Goal: Complete application form

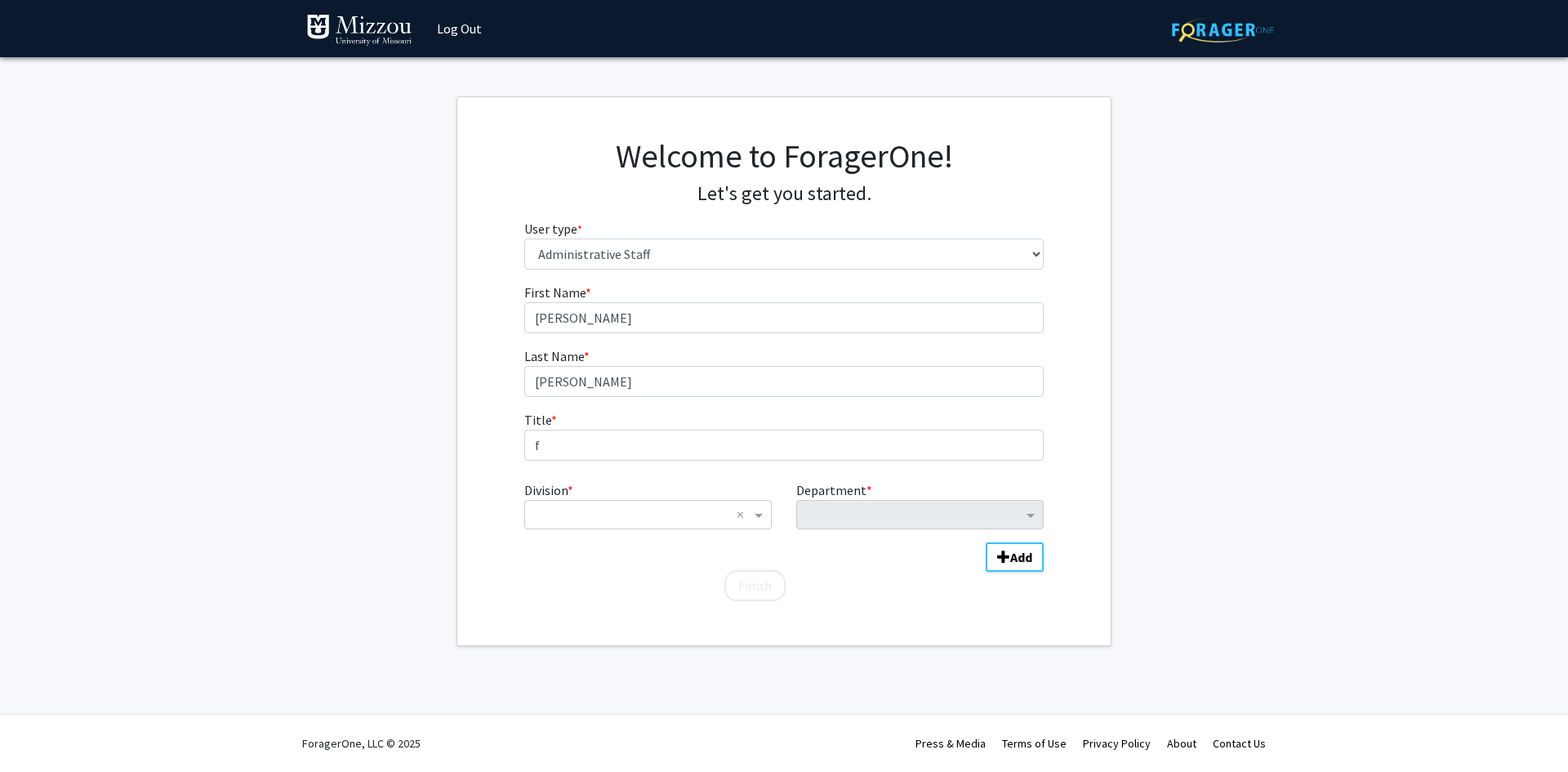
select select "6: adminAssistant"
click at [603, 450] on input "f" at bounding box center [784, 445] width 521 height 31
type input "First-Generation Initiatives Coordinator"
click at [689, 510] on input "Division" at bounding box center [631, 514] width 197 height 19
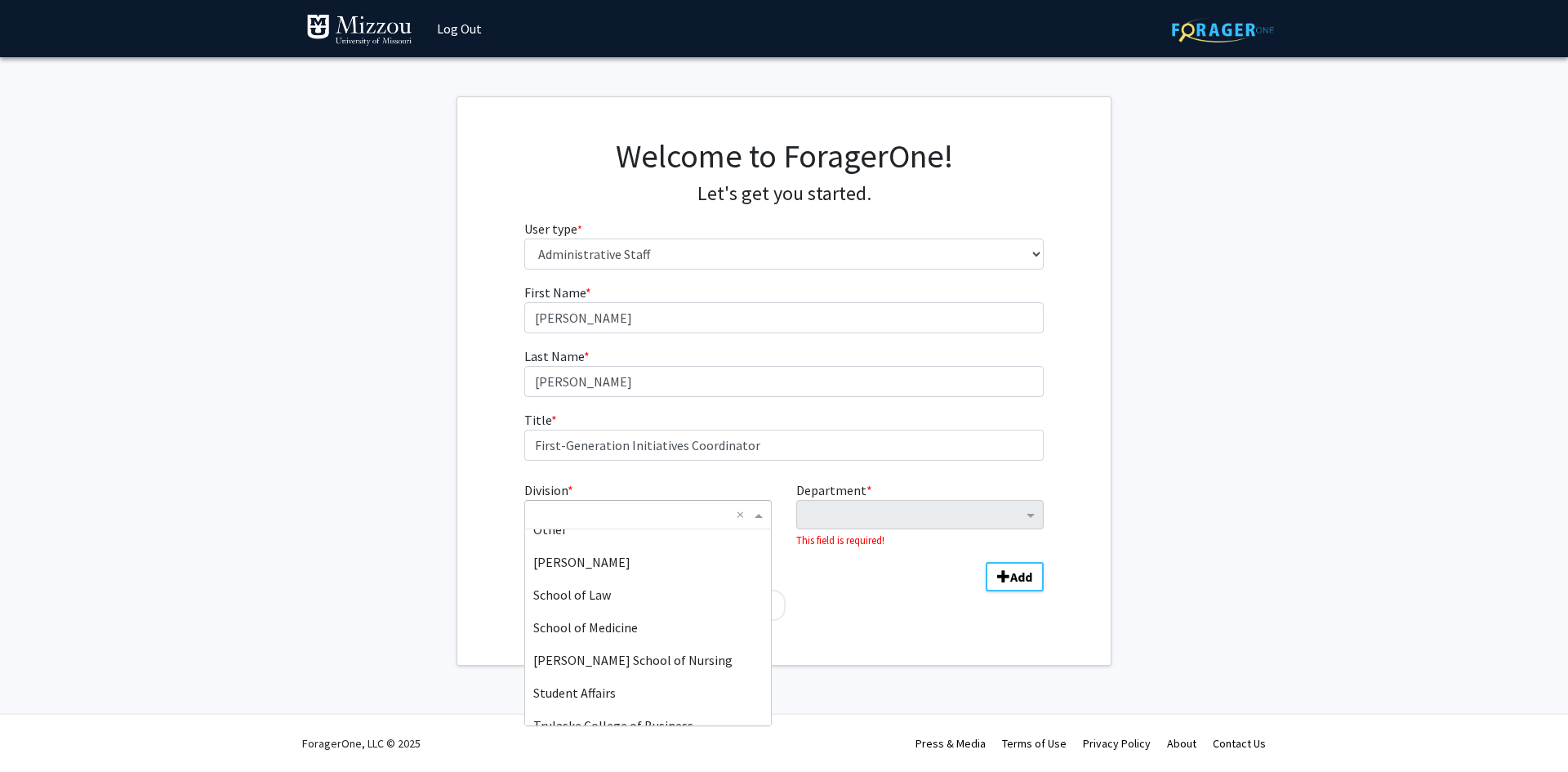
scroll to position [490, 0]
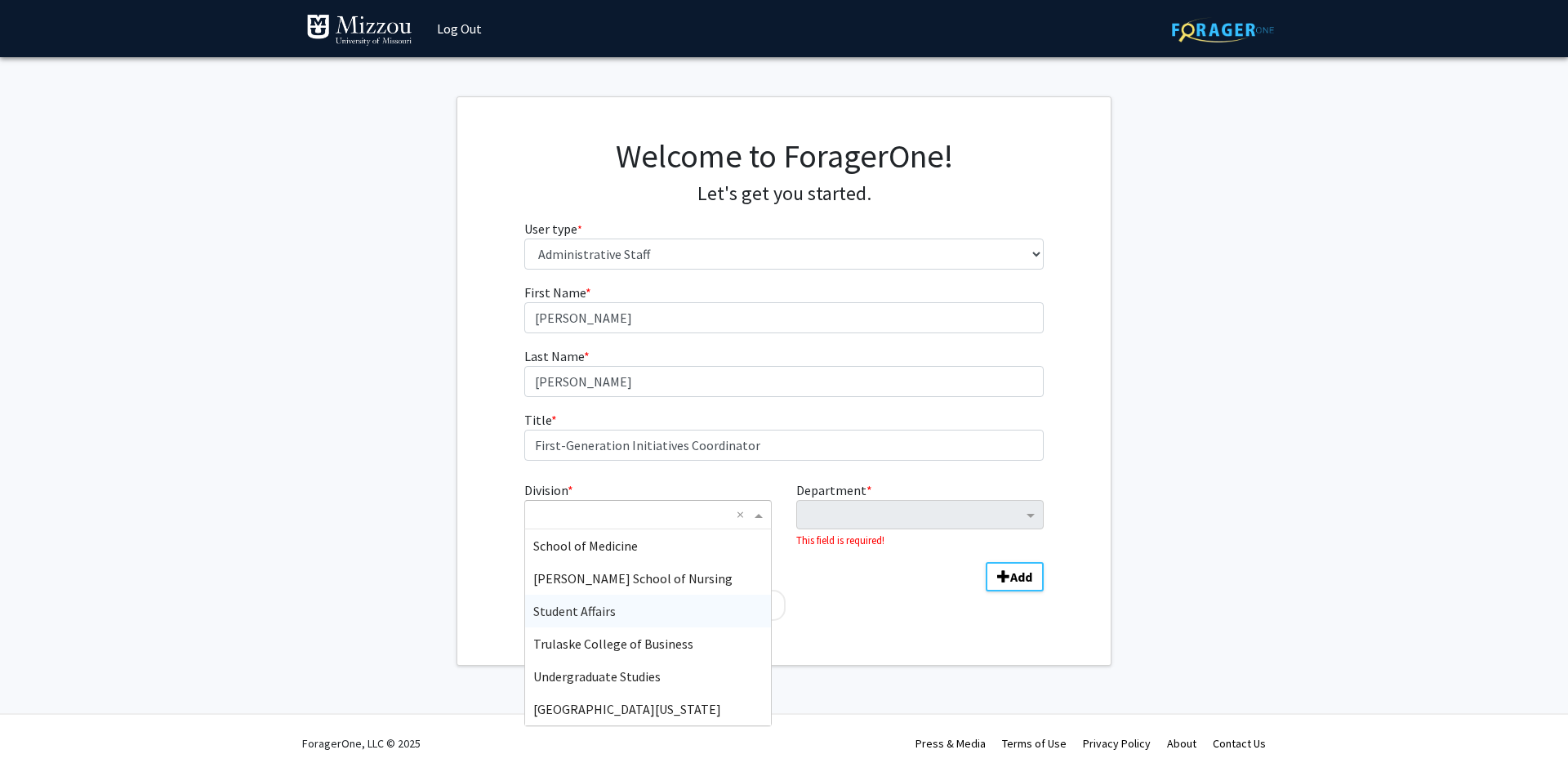
click at [597, 603] on span "Student Affairs" at bounding box center [574, 611] width 82 height 16
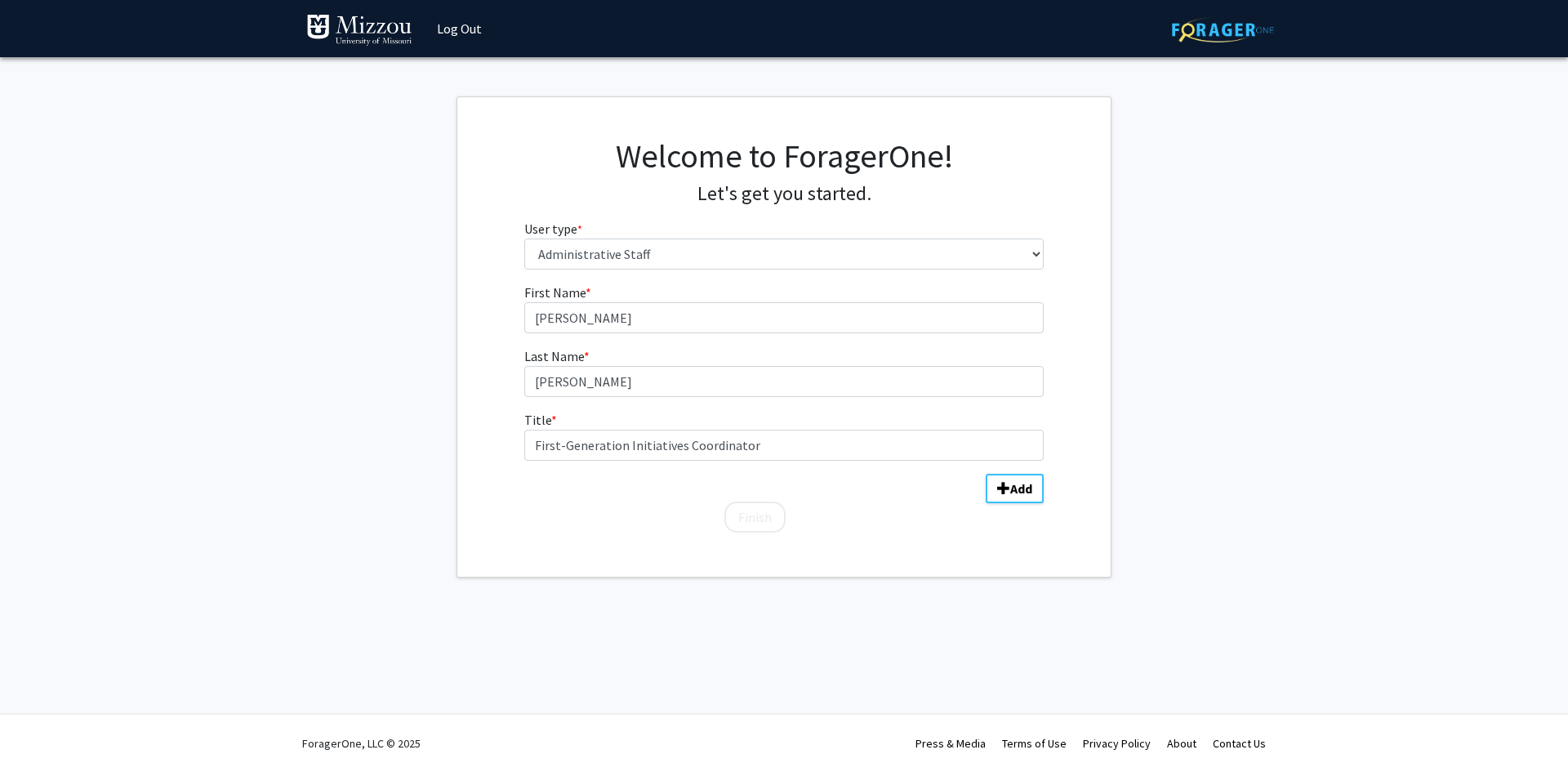
click at [835, 511] on div "Finish" at bounding box center [784, 509] width 521 height 16
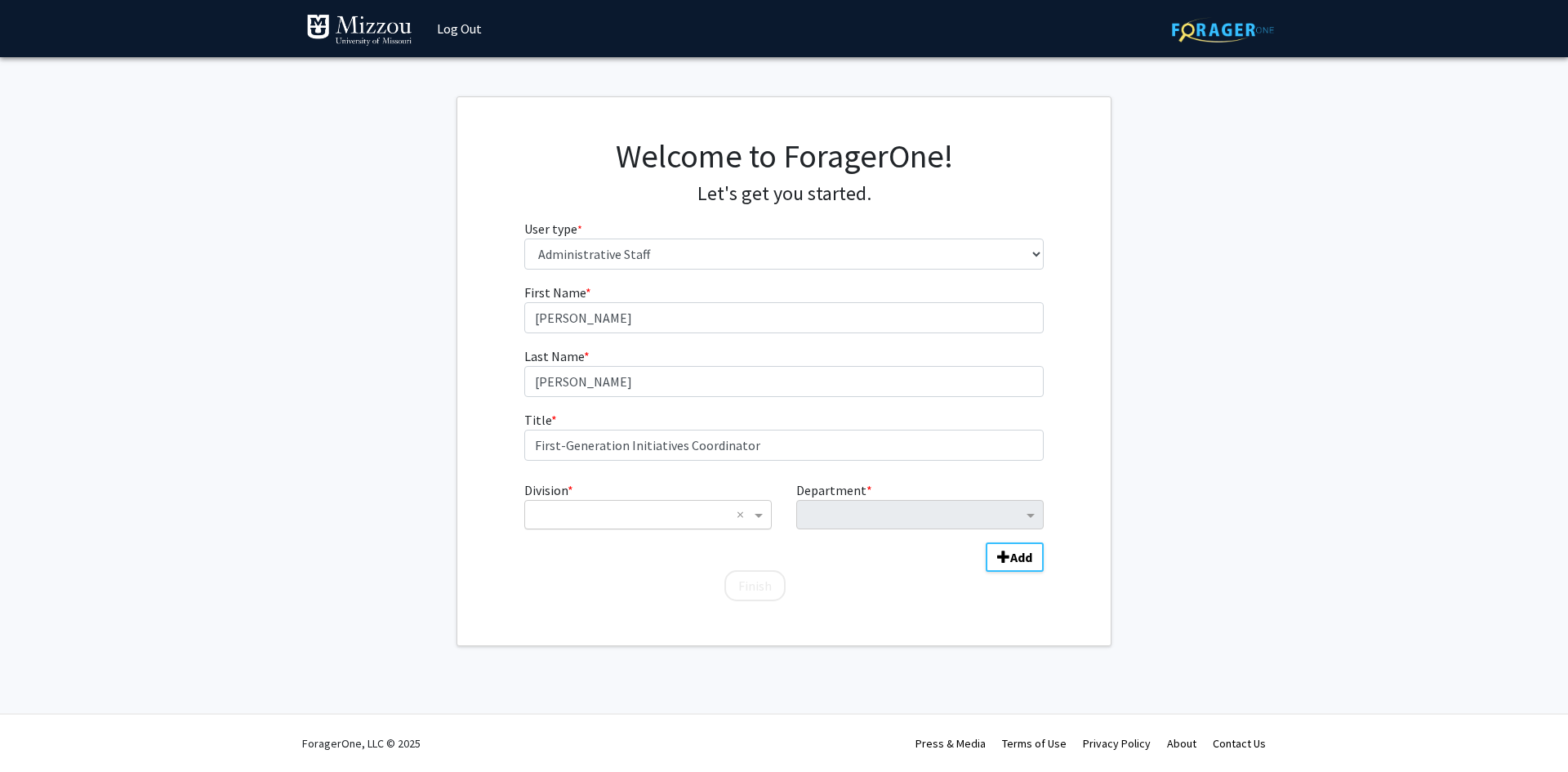
click at [647, 517] on input "Division" at bounding box center [631, 514] width 197 height 19
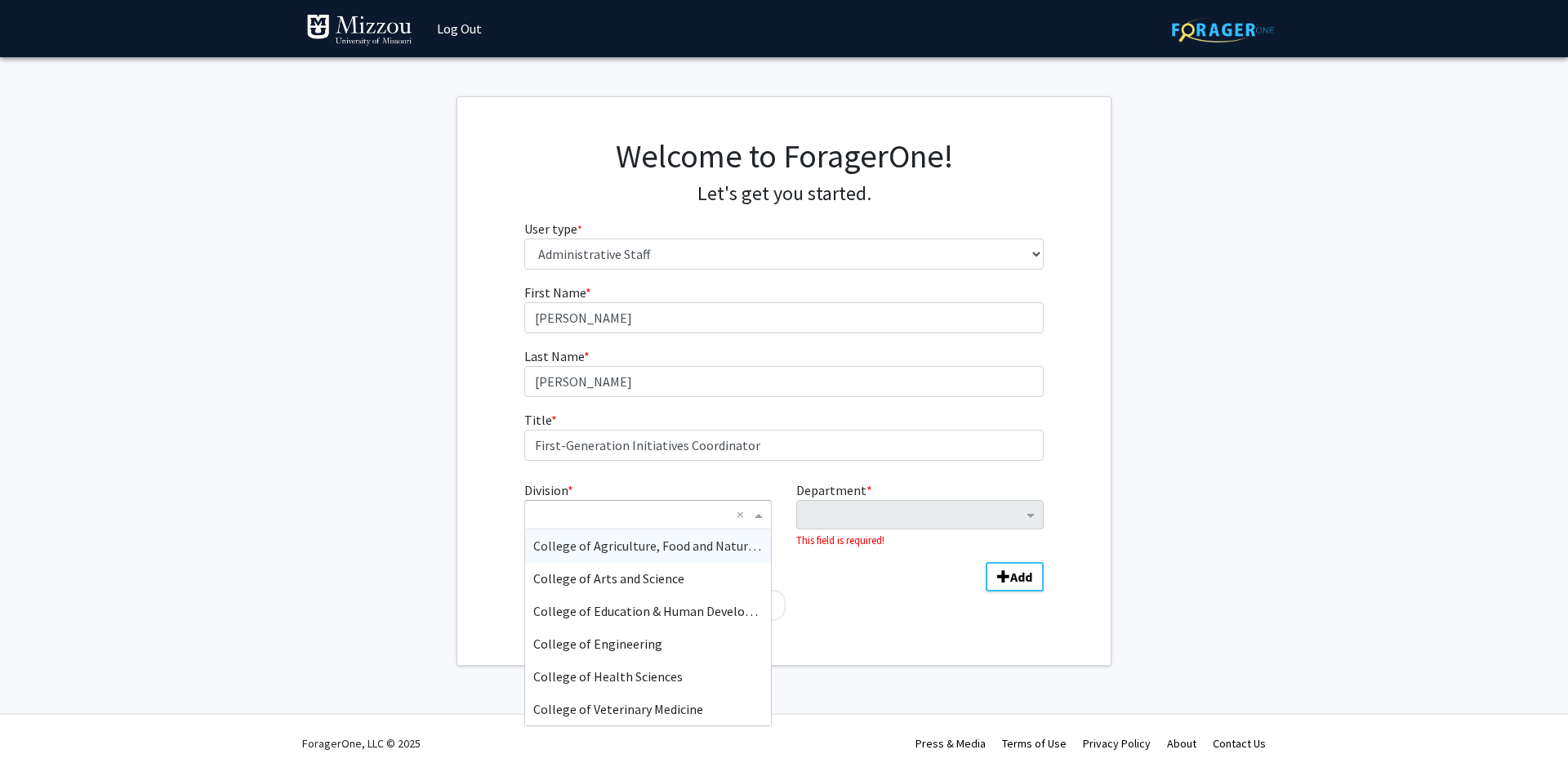
click at [648, 518] on input "Division" at bounding box center [631, 514] width 197 height 19
click at [607, 581] on span "Student Affairs" at bounding box center [574, 578] width 82 height 16
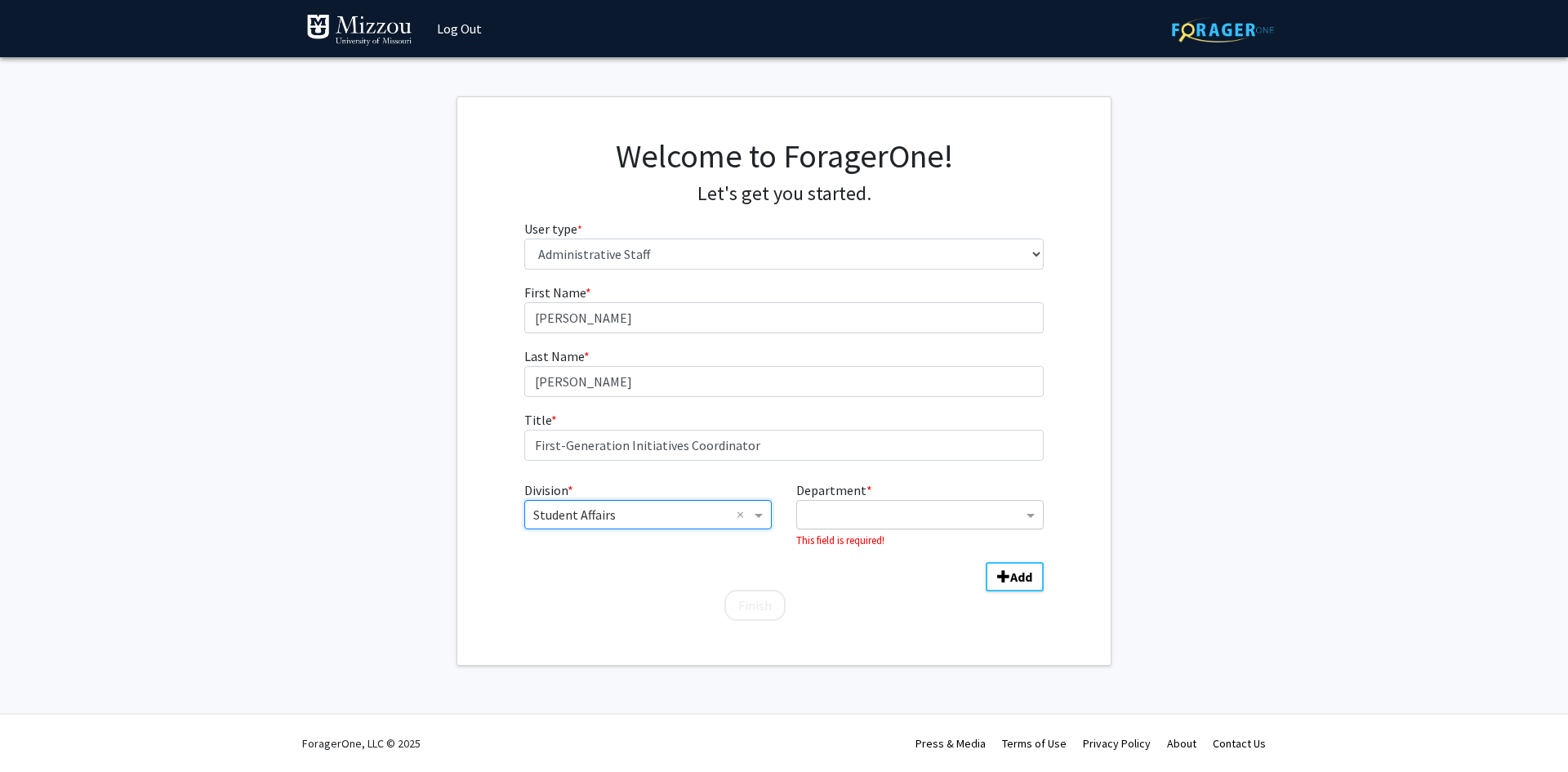
click at [875, 504] on div "Department" at bounding box center [909, 514] width 225 height 26
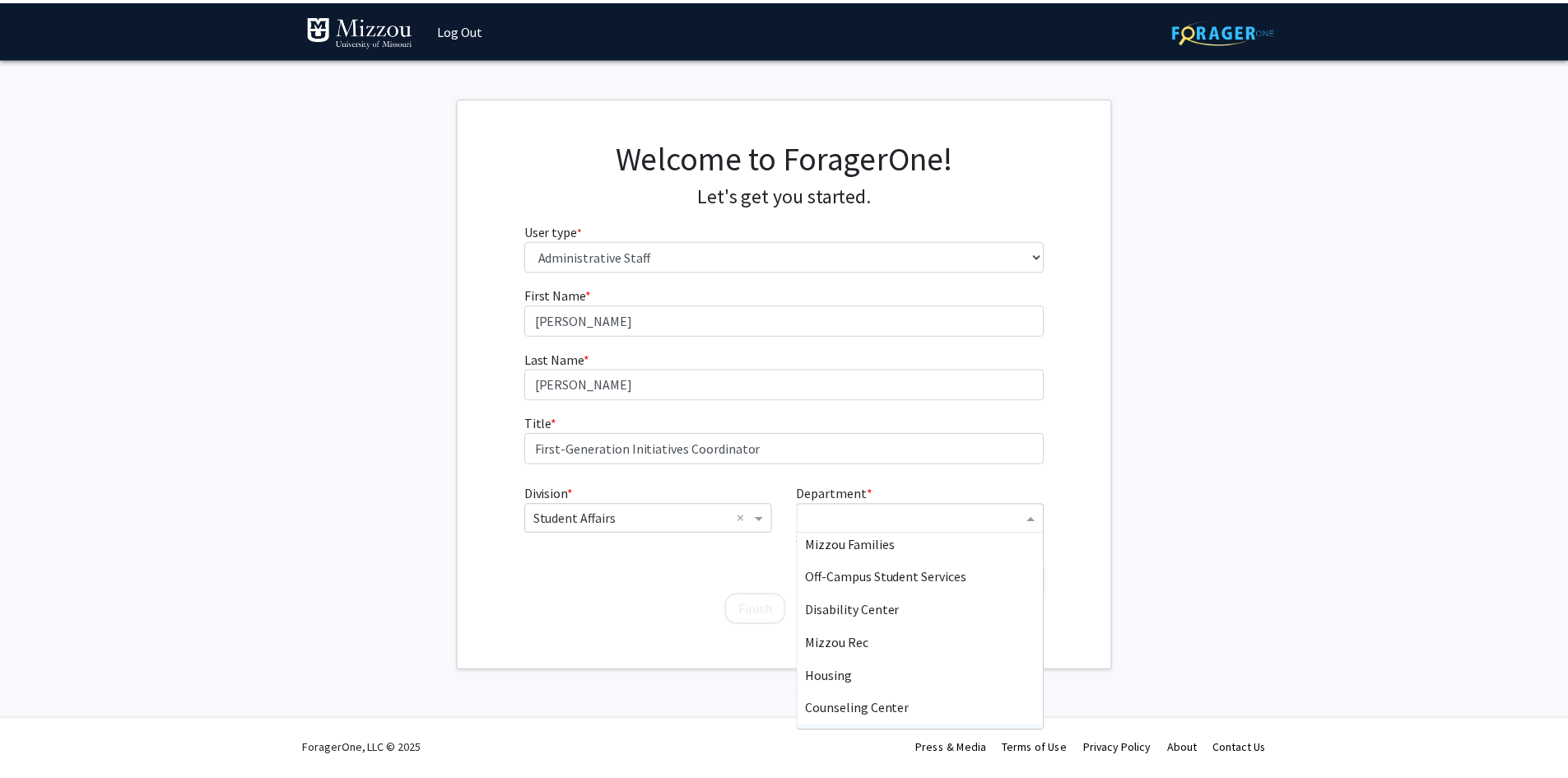
scroll to position [0, 0]
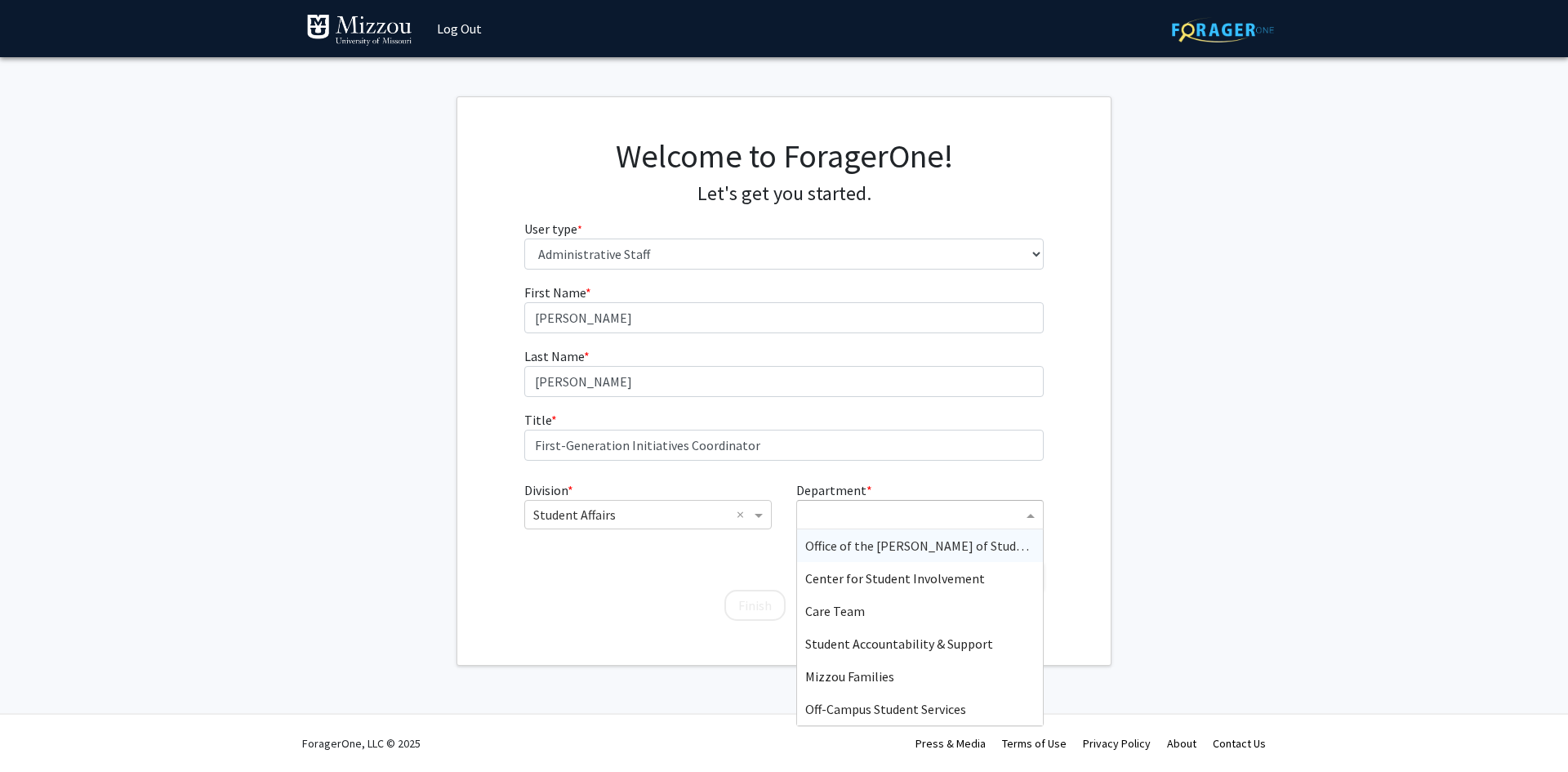
click at [900, 551] on span "Office of the [PERSON_NAME] of Students" at bounding box center [924, 545] width 236 height 16
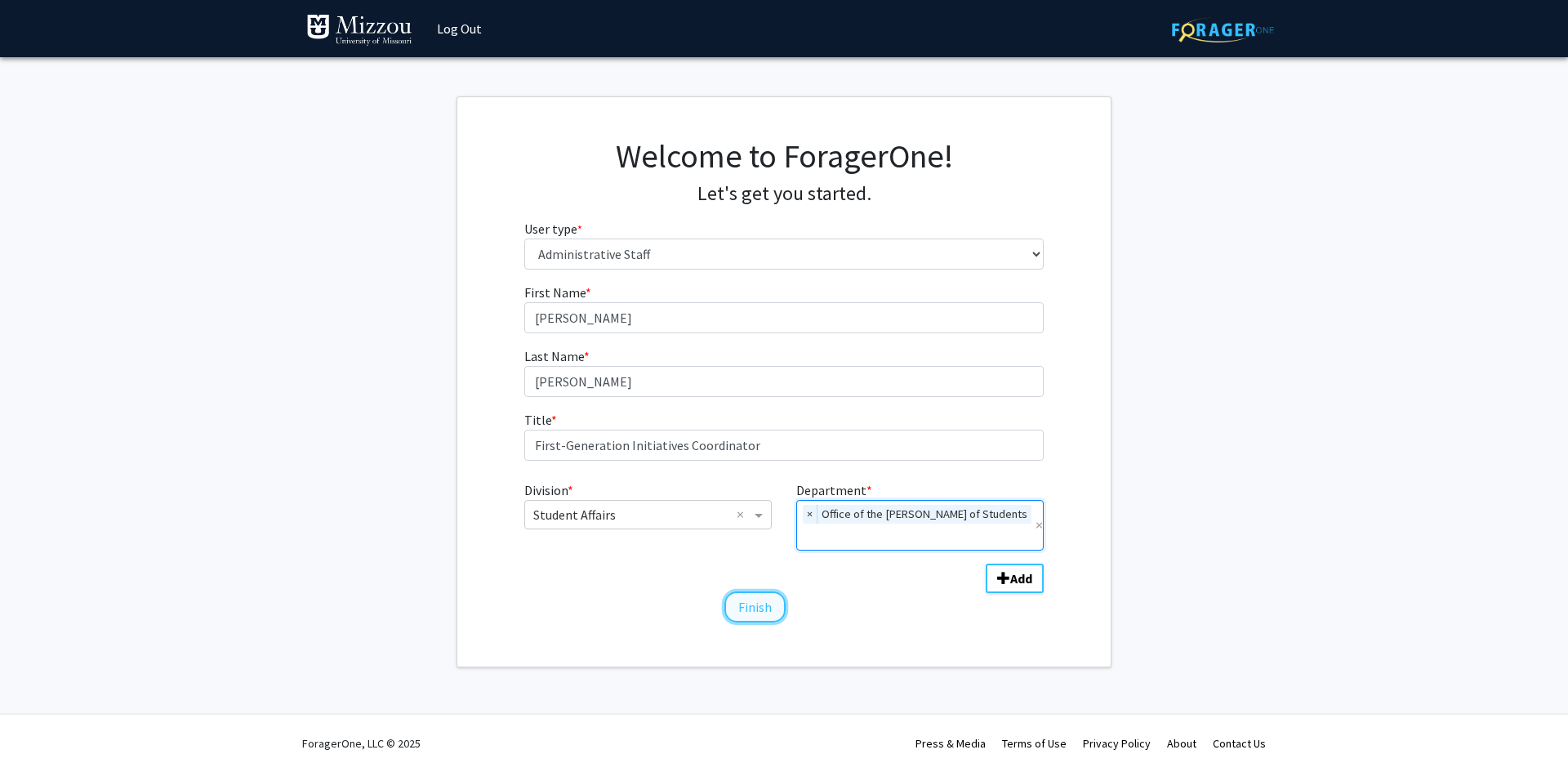
click at [769, 592] on button "Finish" at bounding box center [756, 607] width 61 height 31
